Goal: Information Seeking & Learning: Learn about a topic

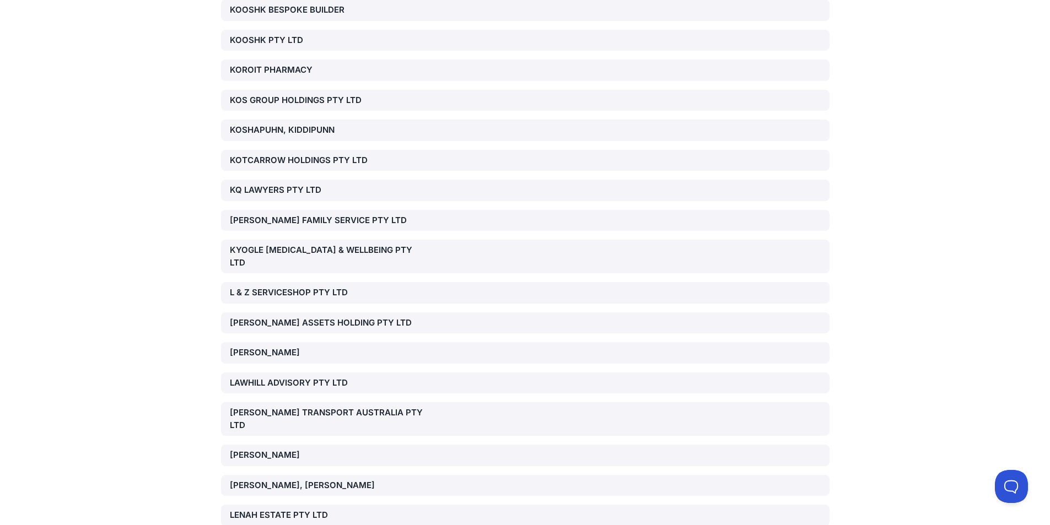
scroll to position [11575, 0]
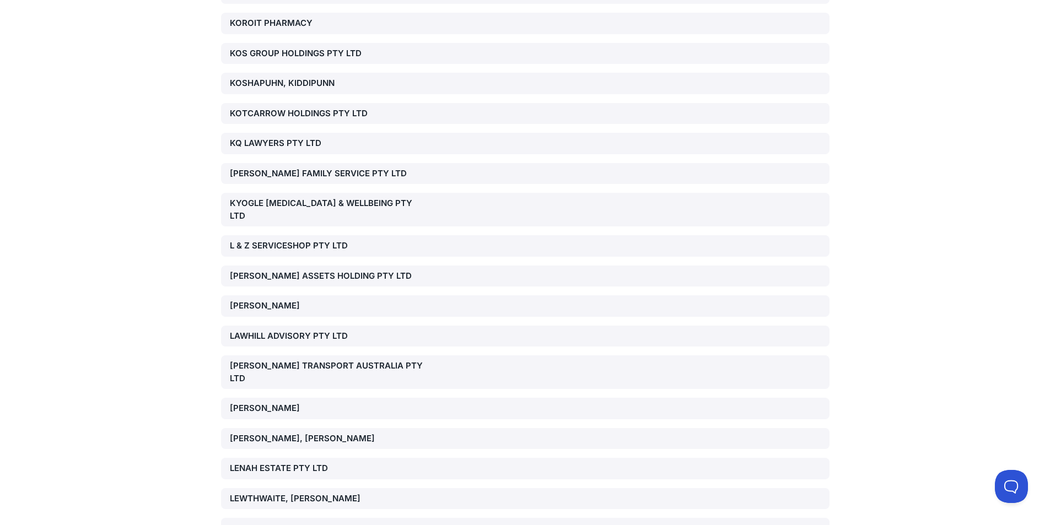
click at [299, 270] on div "[PERSON_NAME] ASSETS HOLDING PTY LTD" at bounding box center [327, 276] width 194 height 13
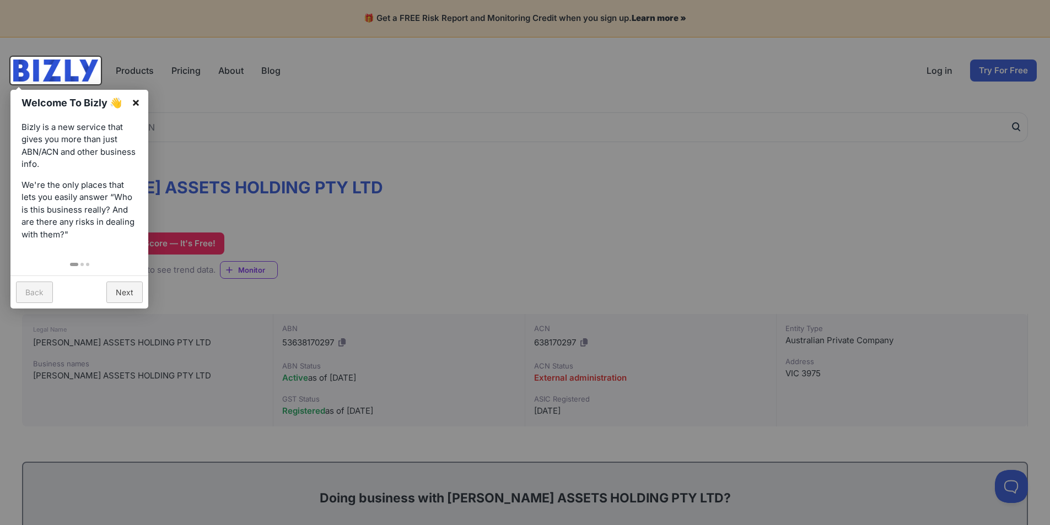
click at [133, 103] on link "×" at bounding box center [135, 102] width 25 height 25
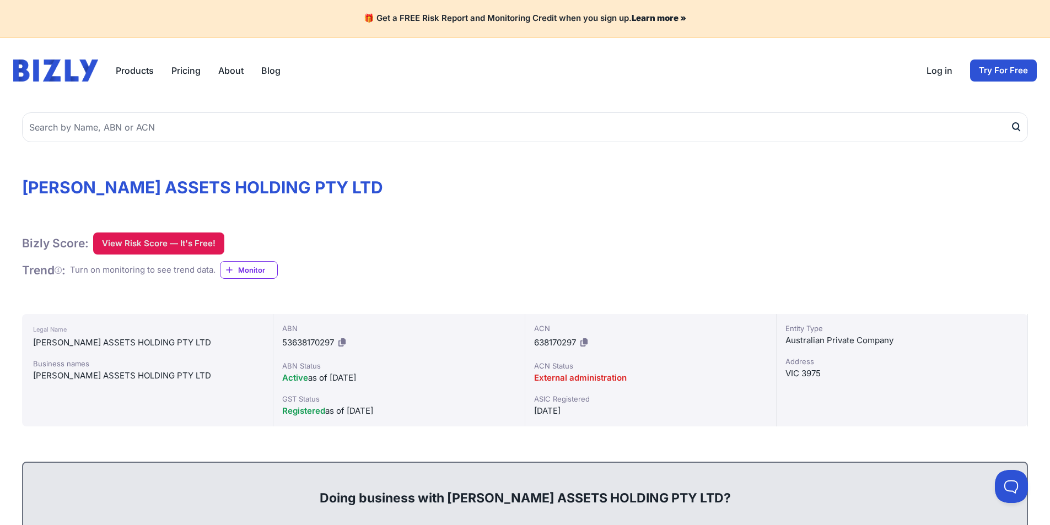
click at [169, 242] on button "View Risk Score — It's Free!" at bounding box center [158, 244] width 131 height 22
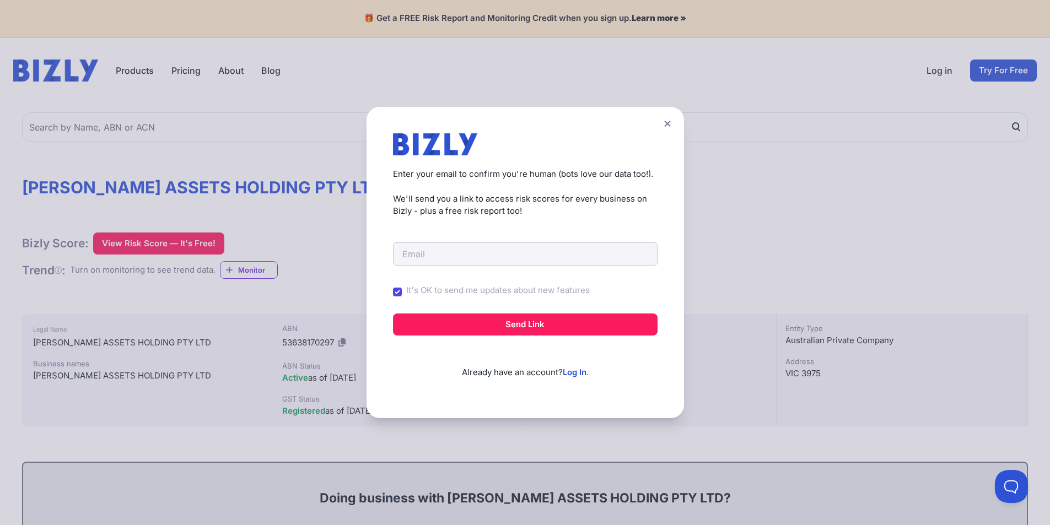
click at [675, 121] on button at bounding box center [667, 124] width 15 height 16
